Goal: Information Seeking & Learning: Learn about a topic

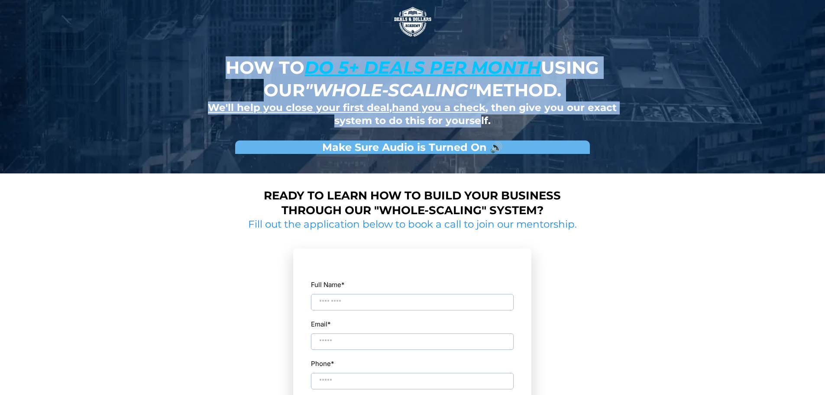
click at [496, 121] on div "How to do 5+ deals per month using our "whole-scaling" method. We'll help you c…" at bounding box center [412, 86] width 507 height 173
click at [525, 123] on h2 "We'll help you close your first deal , hand you a check , then give you our exa…" at bounding box center [413, 114] width 422 height 26
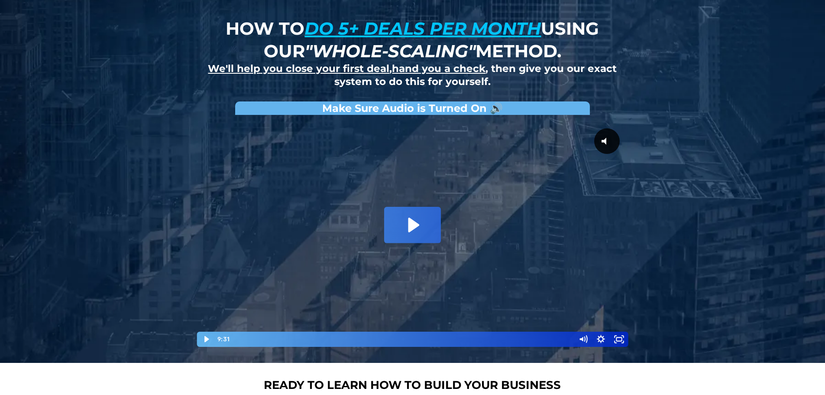
scroll to position [87, 0]
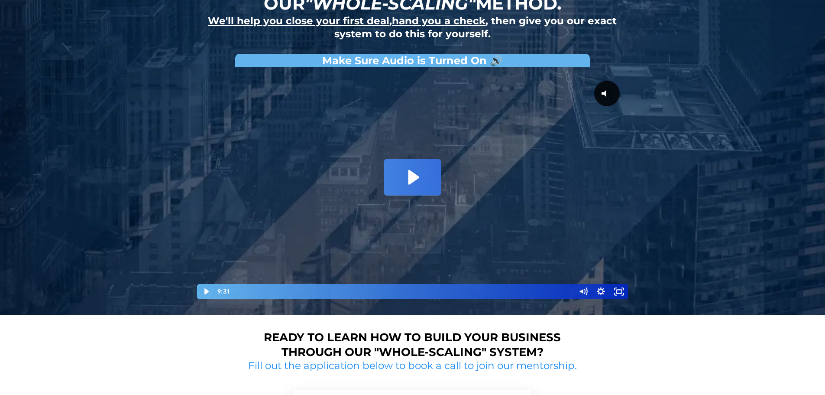
click at [402, 197] on div at bounding box center [412, 185] width 433 height 228
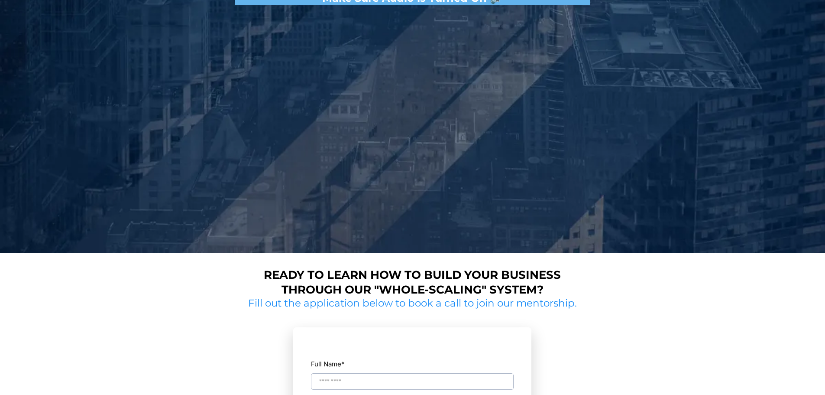
scroll to position [260, 0]
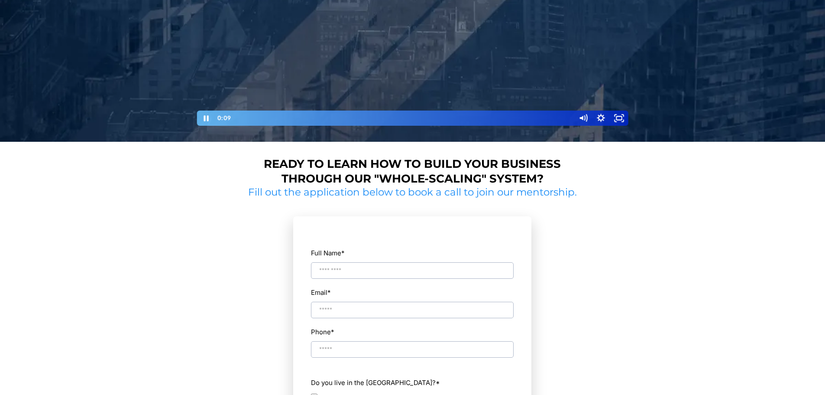
click at [538, 193] on h2 "Fill out the application below to book a call to join our mentorship." at bounding box center [412, 192] width 335 height 13
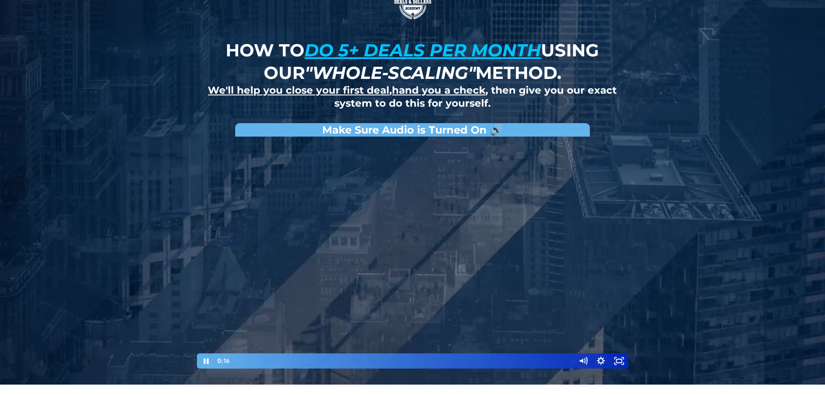
scroll to position [16, 0]
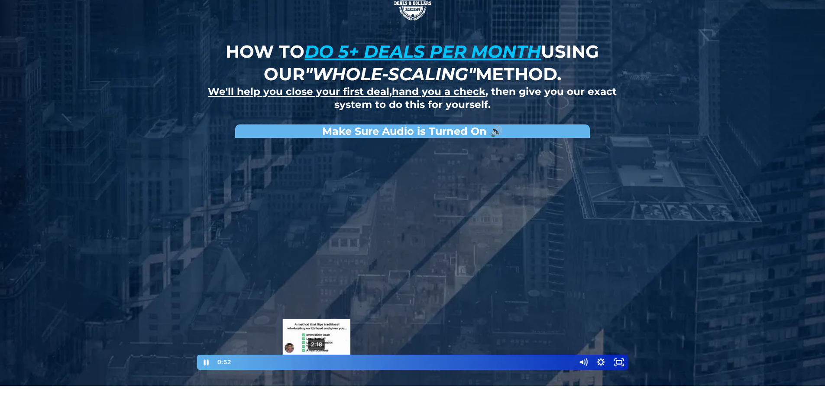
click at [317, 359] on div "2:18" at bounding box center [403, 361] width 334 height 15
click at [375, 360] on div "2:55" at bounding box center [403, 361] width 334 height 15
click at [206, 359] on icon "Pause" at bounding box center [206, 362] width 22 height 18
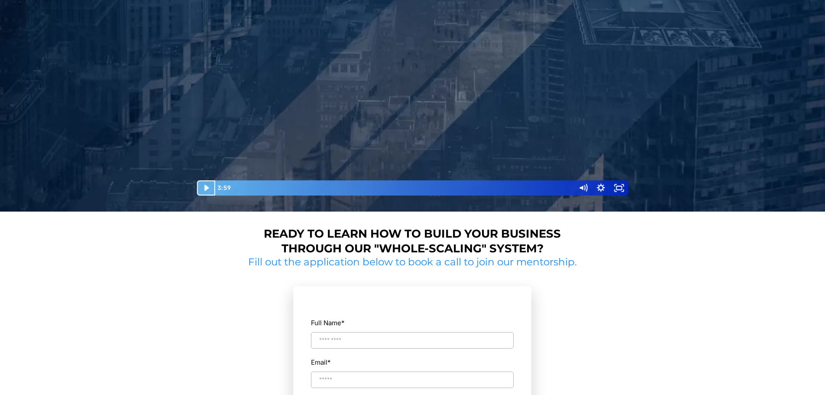
scroll to position [146, 0]
